Goal: Find specific page/section: Find specific page/section

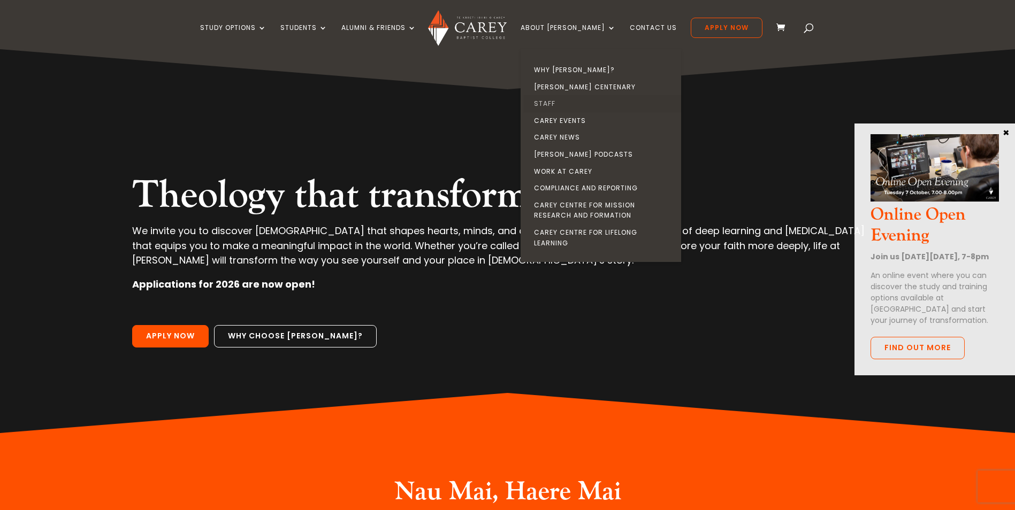
click at [564, 99] on link "Staff" at bounding box center [603, 103] width 160 height 17
click at [564, 104] on link "Staff" at bounding box center [603, 103] width 160 height 17
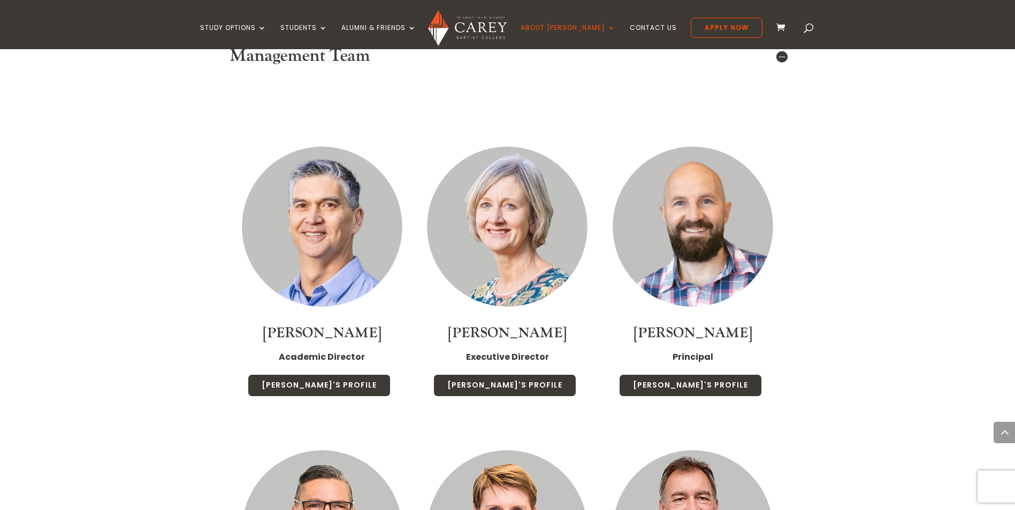
scroll to position [749, 0]
click at [323, 374] on link "[PERSON_NAME]'s Profile" at bounding box center [319, 385] width 143 height 22
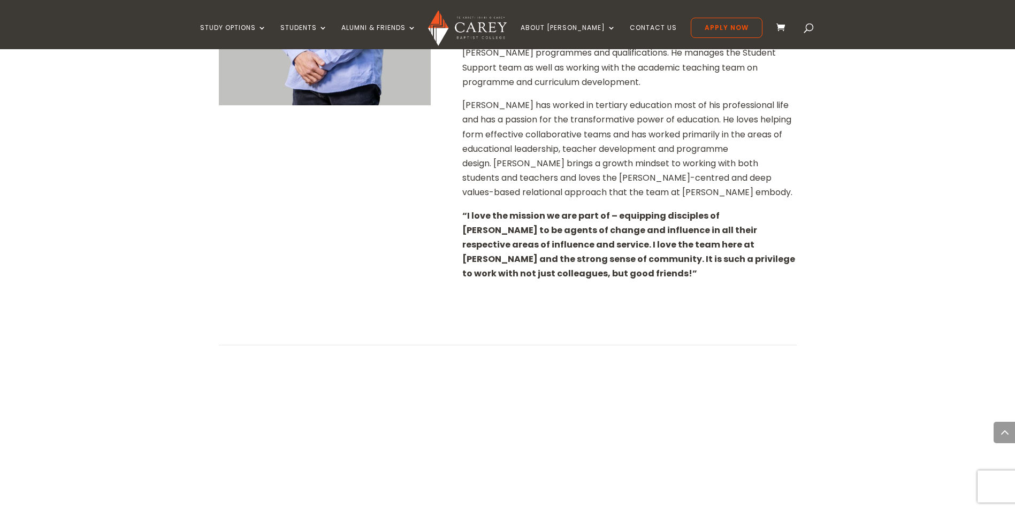
scroll to position [160, 0]
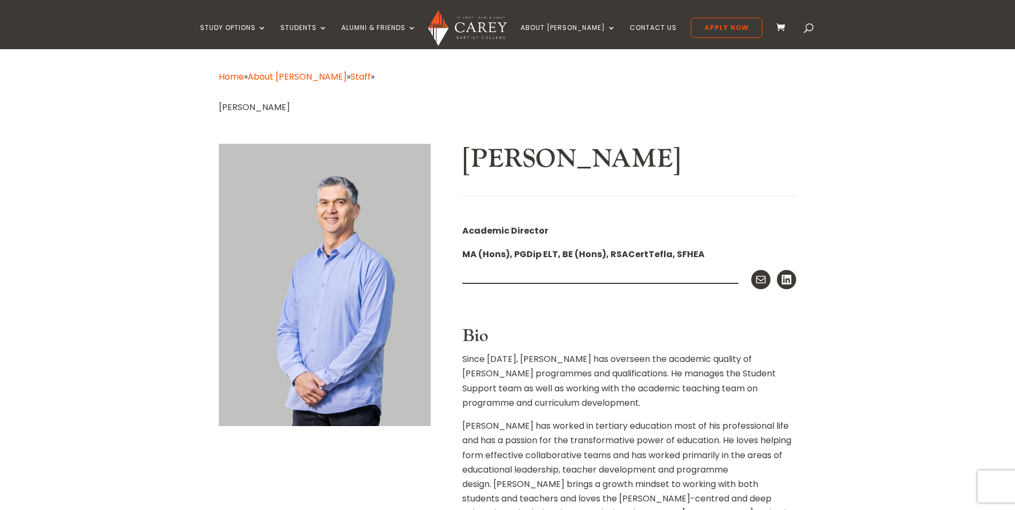
click at [829, 411] on div "Home » About Carey » Staff » Rob Ayres Rob Ayres Academic Director MA (Hons), P…" at bounding box center [507, 385] width 1015 height 719
click at [841, 141] on div "Home » About Carey » Staff » Rob Ayres Rob Ayres Academic Director MA (Hons), P…" at bounding box center [507, 385] width 1015 height 719
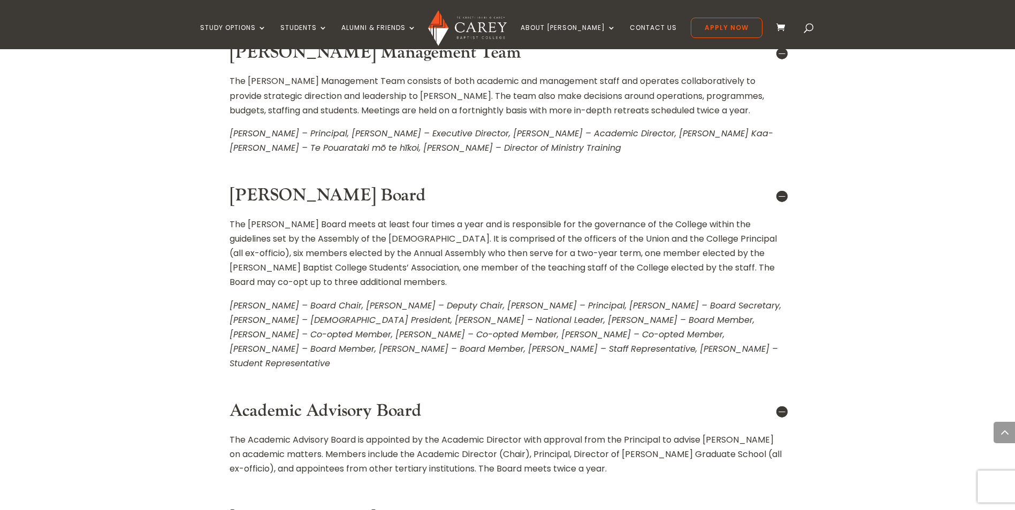
scroll to position [588, 0]
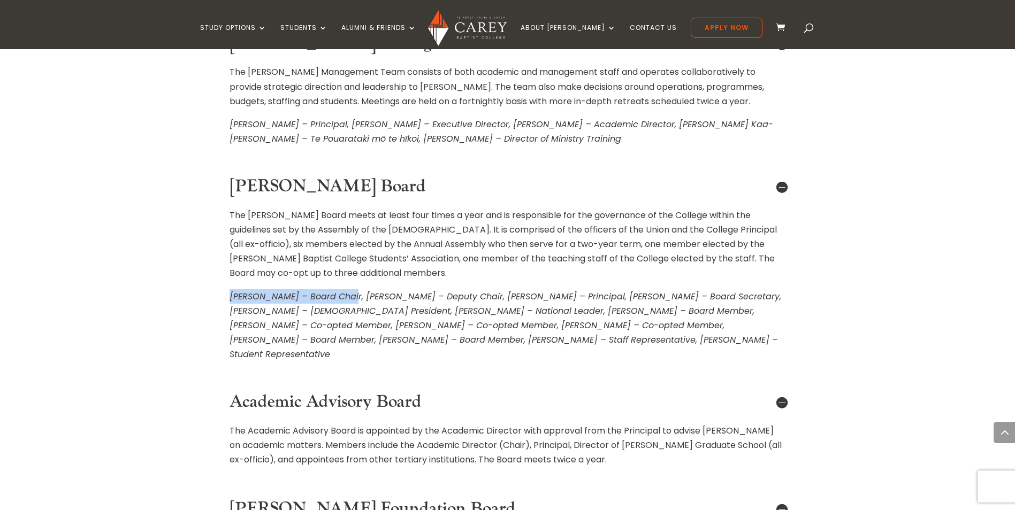
drag, startPoint x: 223, startPoint y: 281, endPoint x: 343, endPoint y: 281, distance: 120.4
click at [343, 281] on div "Carey Board The Carey Board meets at least four times a year and is responsible…" at bounding box center [508, 269] width 578 height 198
copy em "Grant Harris – Board Chair"
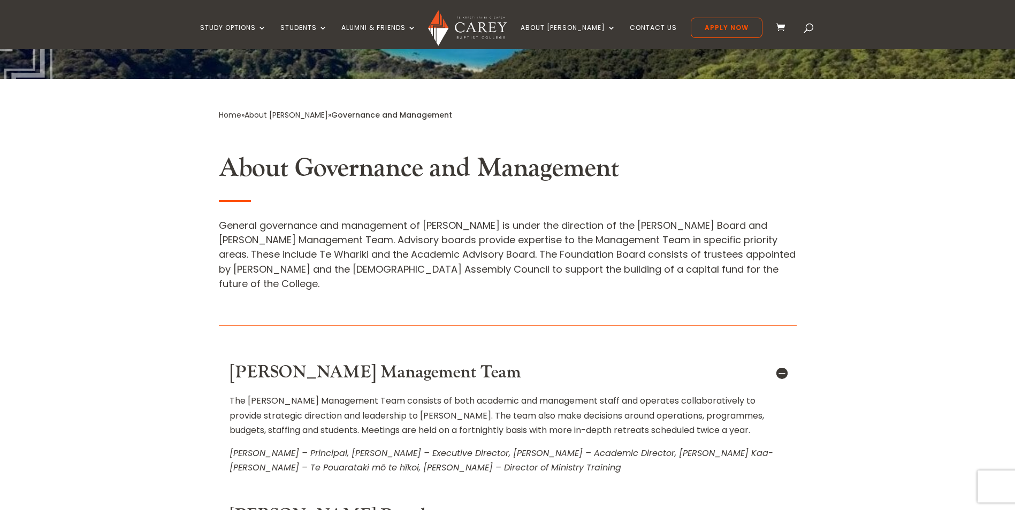
scroll to position [53, 0]
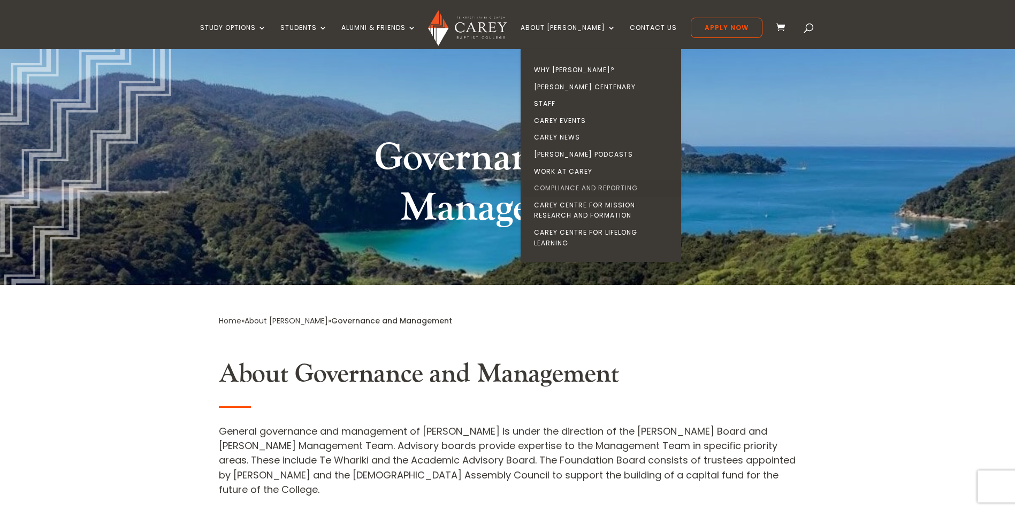
click at [598, 184] on link "Compliance and Reporting" at bounding box center [603, 188] width 160 height 17
